Goal: Find specific fact

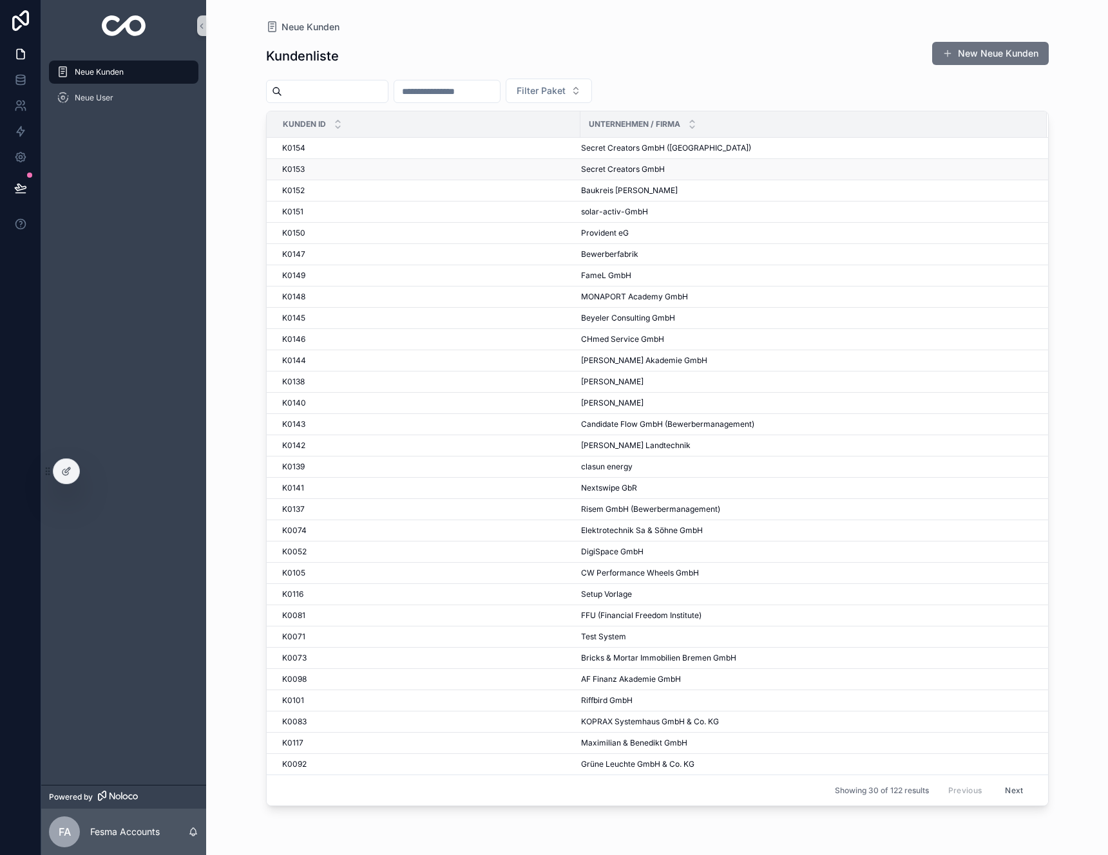
click at [413, 167] on div "K0153 K0153" at bounding box center [427, 169] width 291 height 10
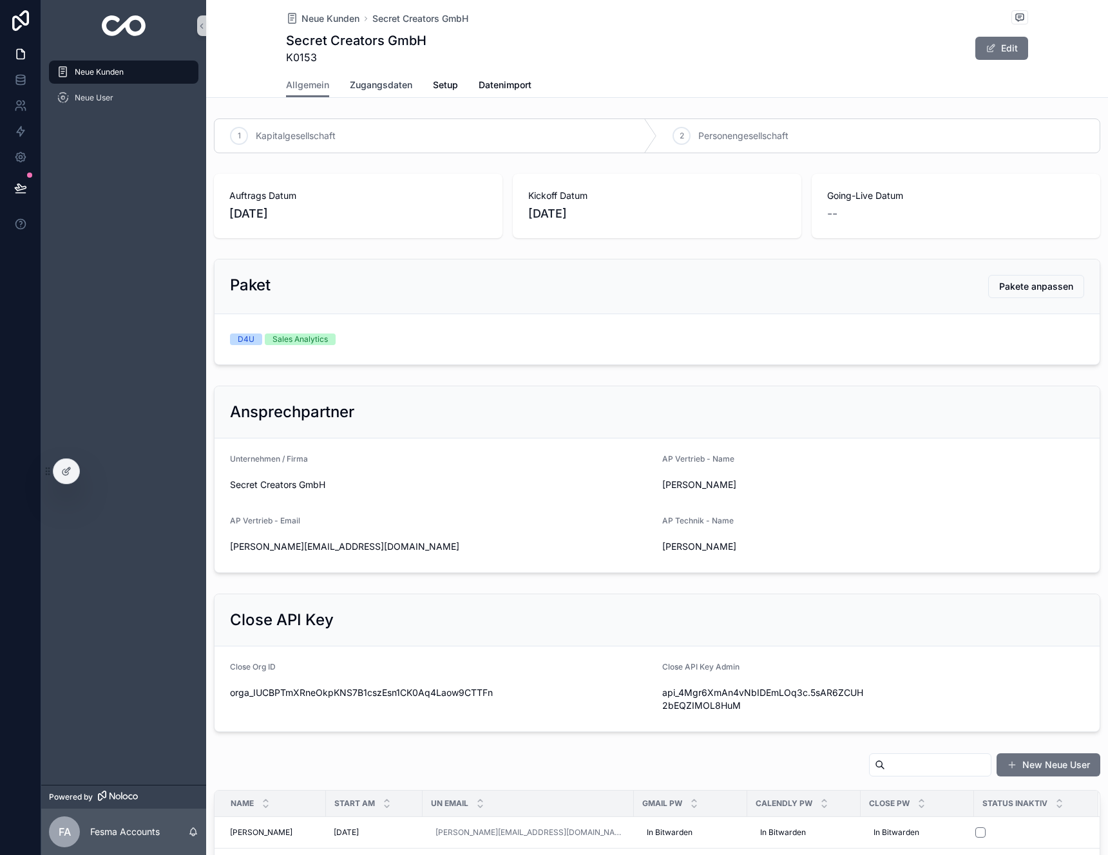
click at [388, 88] on span "Zugangsdaten" at bounding box center [381, 85] width 62 height 13
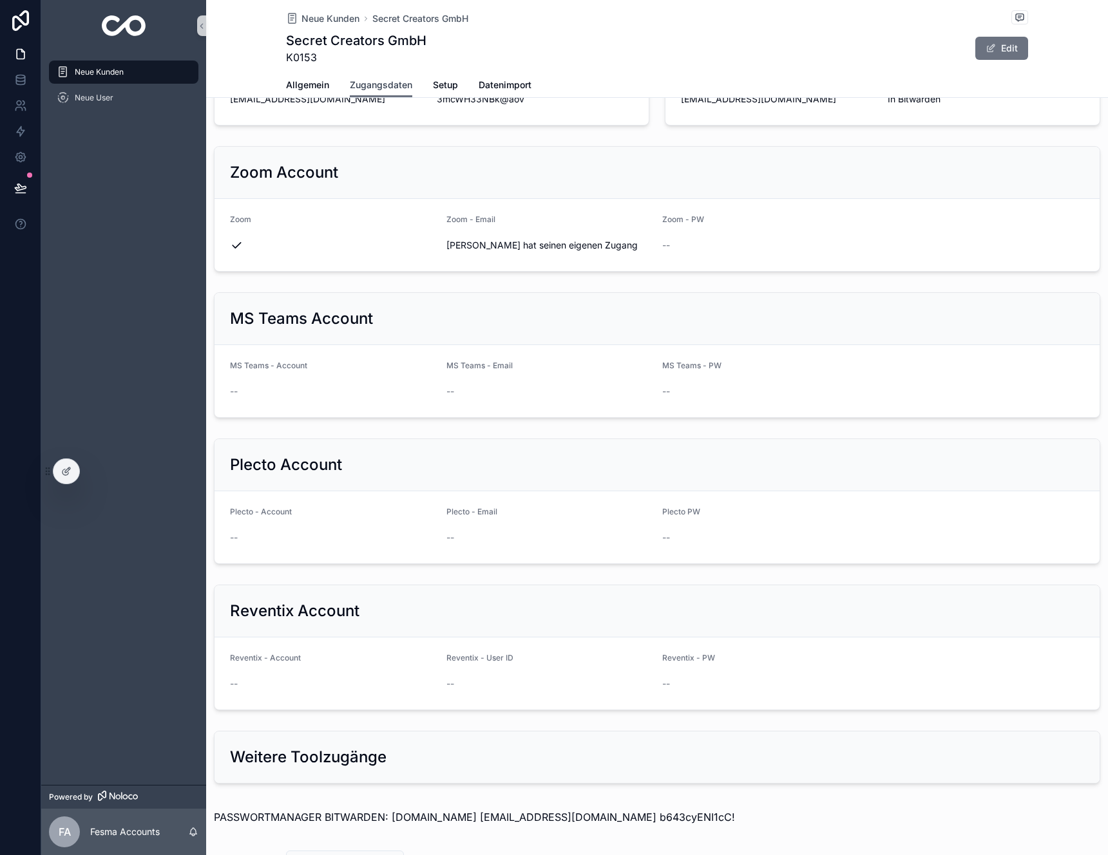
scroll to position [995, 0]
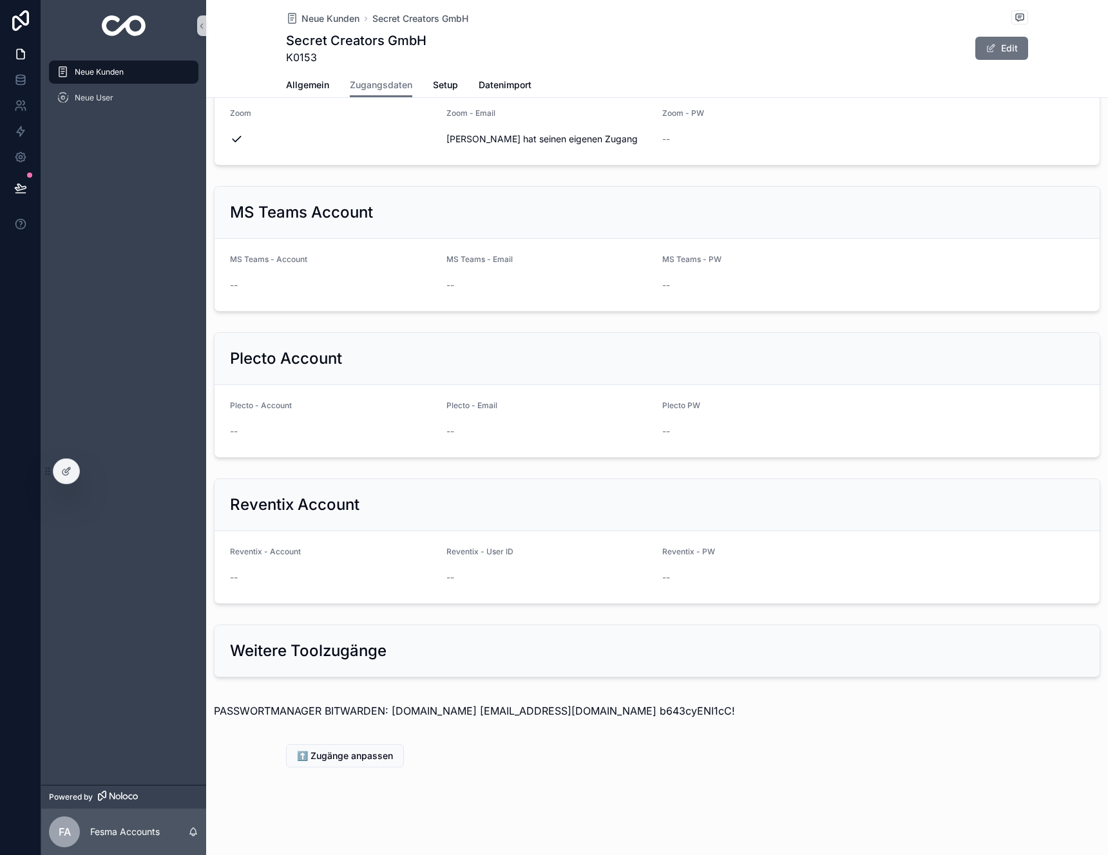
click at [621, 723] on div "PASSWORTMANAGER BITWARDEN: [DOMAIN_NAME] [EMAIL_ADDRESS][DOMAIN_NAME] b643cyENI…" at bounding box center [657, 711] width 902 height 36
drag, startPoint x: 735, startPoint y: 711, endPoint x: 619, endPoint y: 712, distance: 116.0
click at [619, 712] on p "PASSWORTMANAGER BITWARDEN: [DOMAIN_NAME] [EMAIL_ADDRESS][DOMAIN_NAME] b643cyENI…" at bounding box center [657, 710] width 886 height 15
copy p "b643cyENI1cC!"
